Goal: Check status: Verify the current state of an ongoing process or item

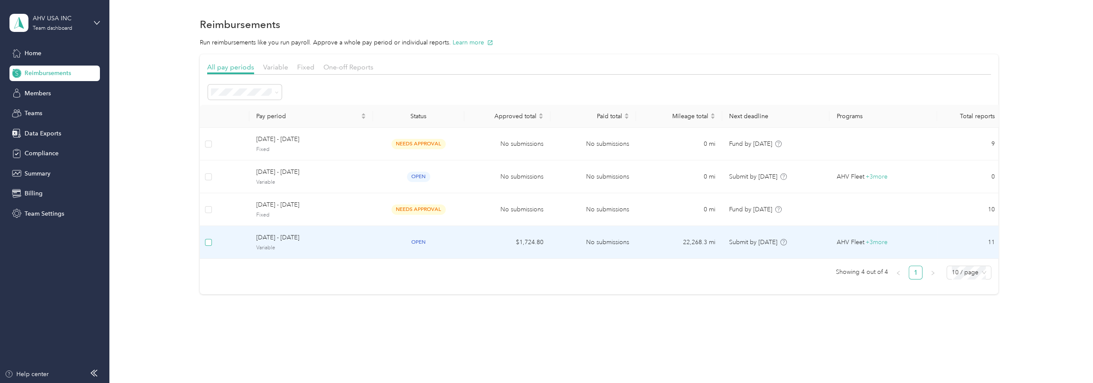
click at [210, 245] on label at bounding box center [208, 241] width 7 height 9
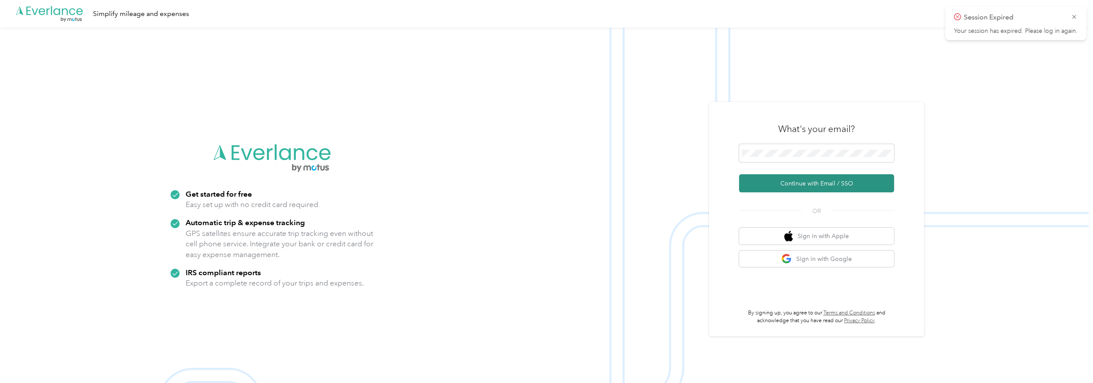
click at [808, 180] on button "Continue with Email / SSO" at bounding box center [816, 183] width 155 height 18
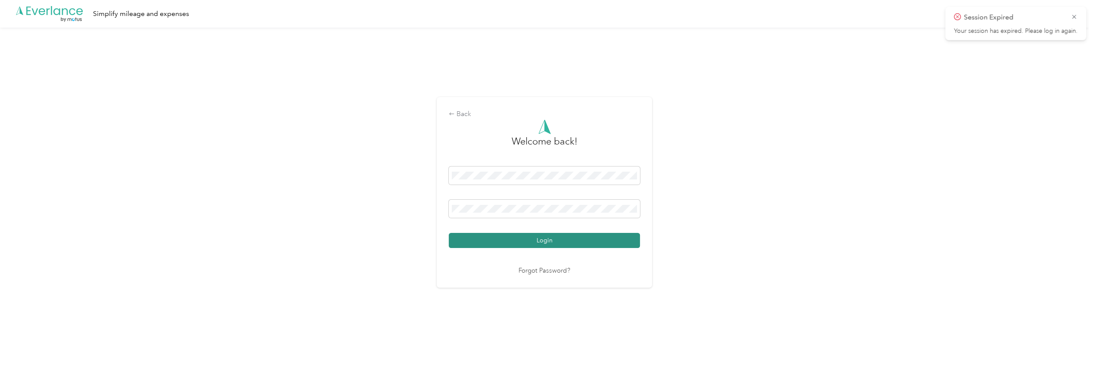
click at [538, 247] on button "Login" at bounding box center [544, 240] width 191 height 15
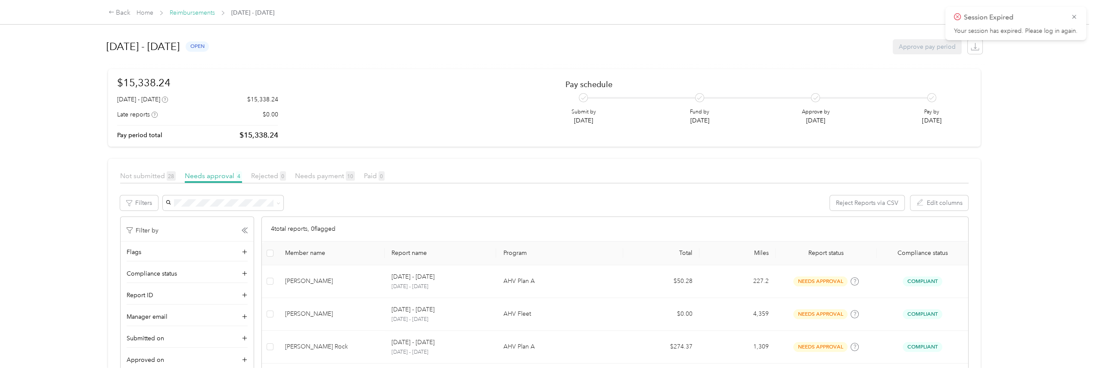
click at [192, 13] on link "Reimbursements" at bounding box center [192, 12] width 45 height 7
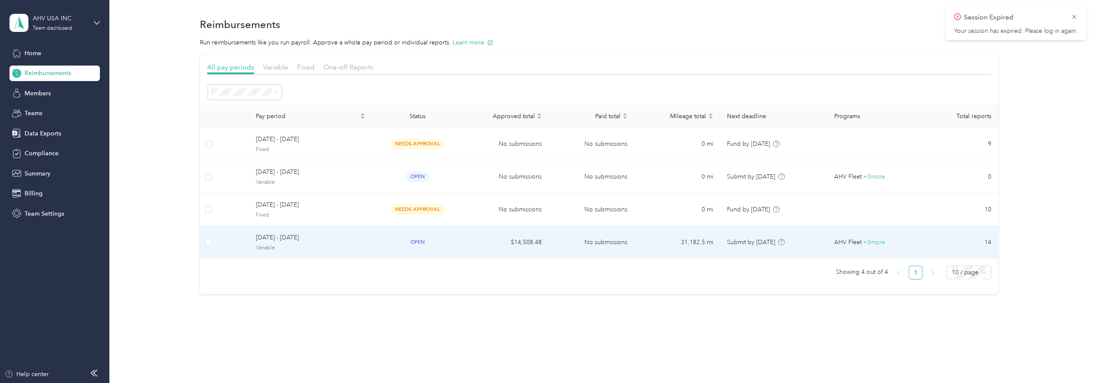
click at [468, 241] on td "$14,508.48" at bounding box center [506, 242] width 86 height 33
